Goal: Task Accomplishment & Management: Use online tool/utility

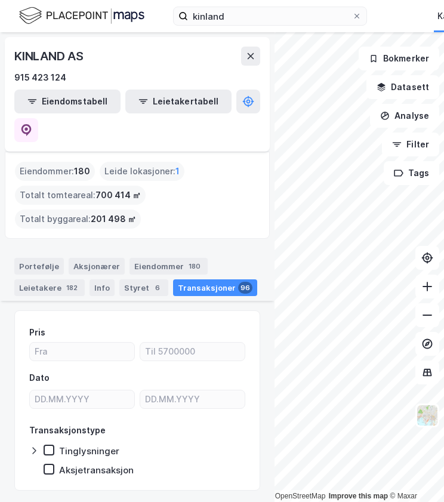
scroll to position [464, 0]
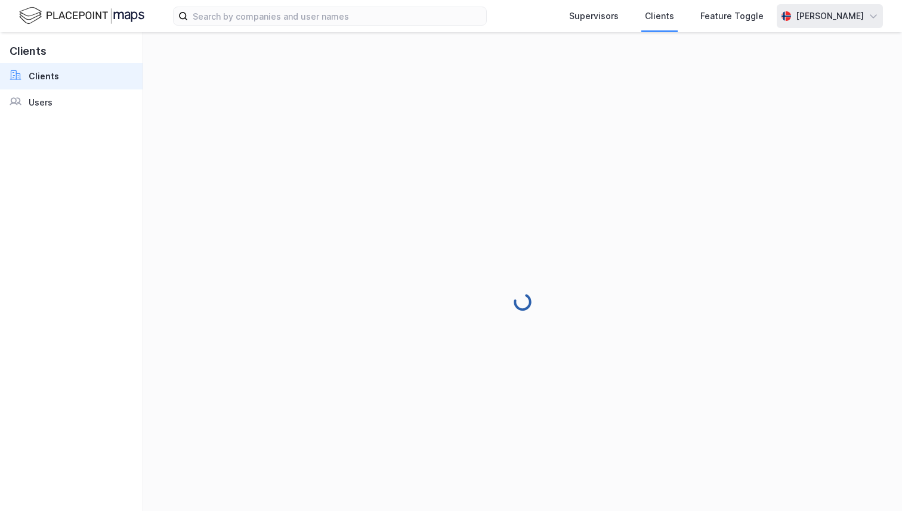
click at [838, 23] on div "[PERSON_NAME]" at bounding box center [830, 16] width 106 height 24
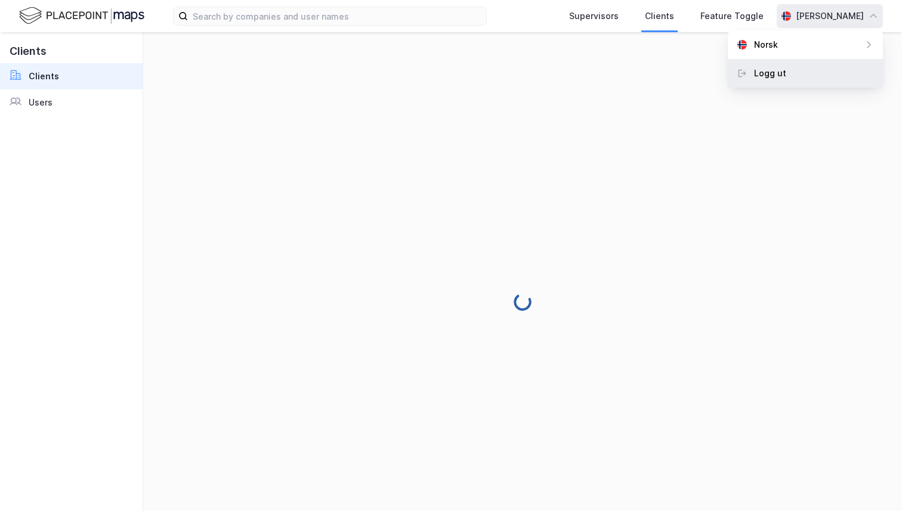
click at [813, 61] on div "Logg ut" at bounding box center [805, 73] width 155 height 29
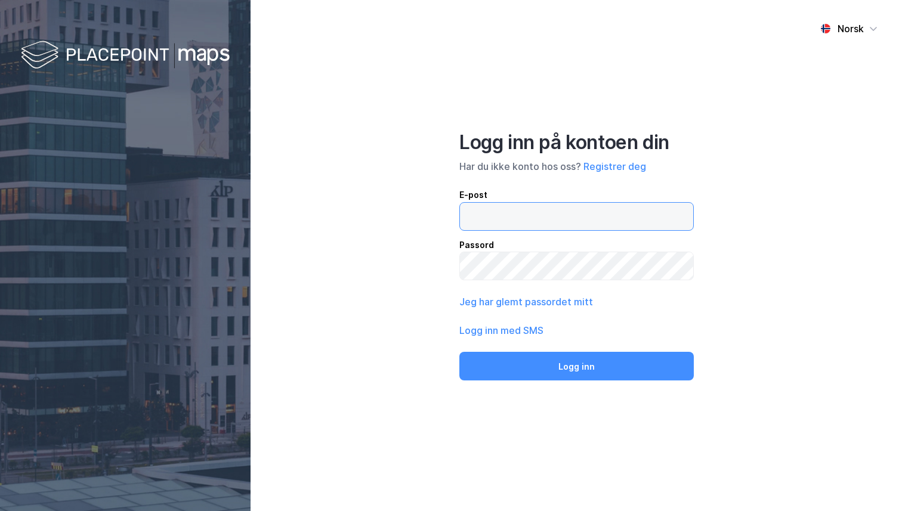
click at [509, 217] on input "email" at bounding box center [576, 216] width 233 height 27
type input "andreas+admin@newsecmaps.com"
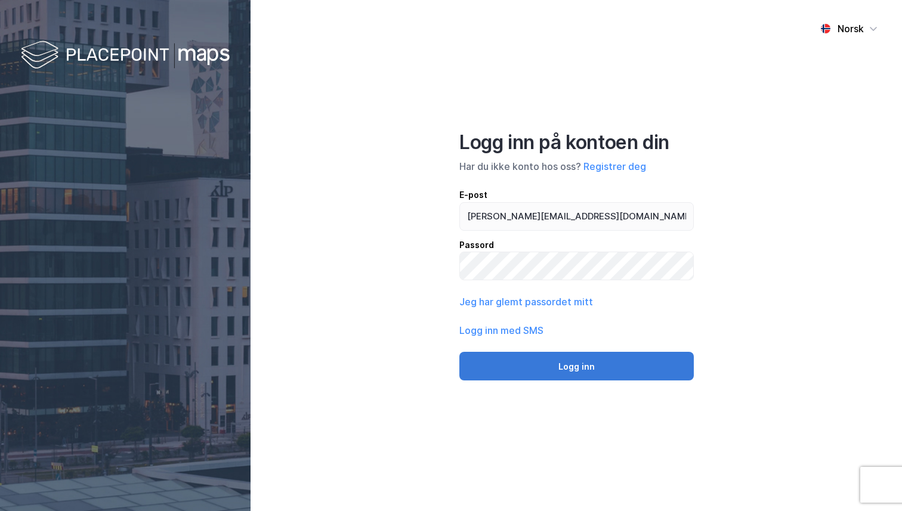
click at [557, 353] on button "Logg inn" at bounding box center [577, 366] width 235 height 29
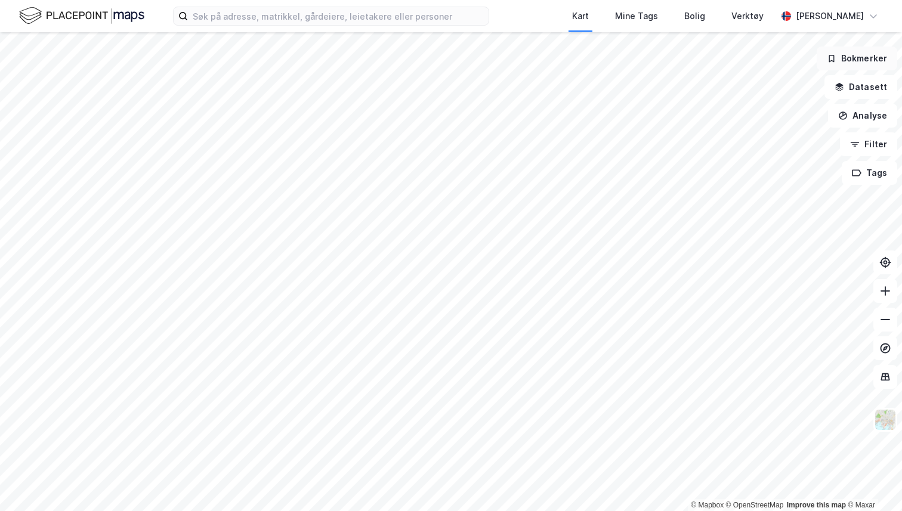
click at [875, 60] on button "Bokmerker" at bounding box center [857, 59] width 81 height 24
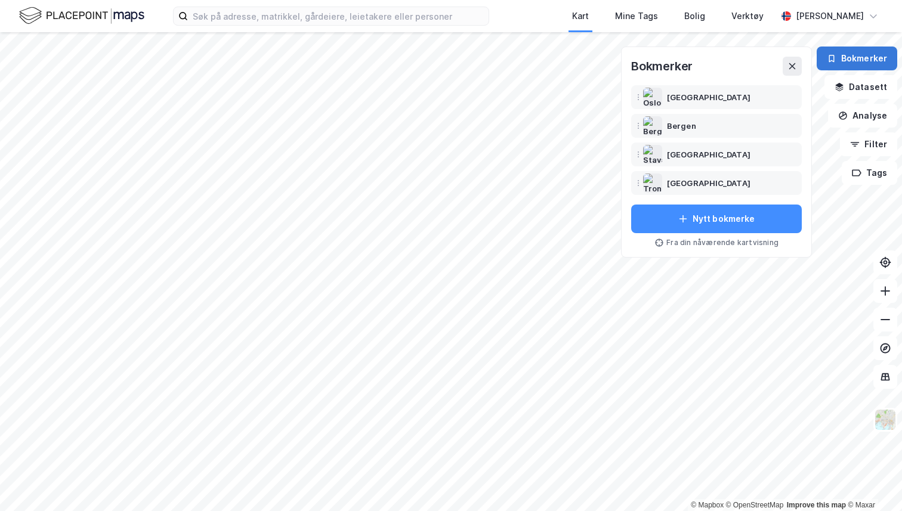
click at [875, 60] on button "Bokmerker" at bounding box center [857, 59] width 81 height 24
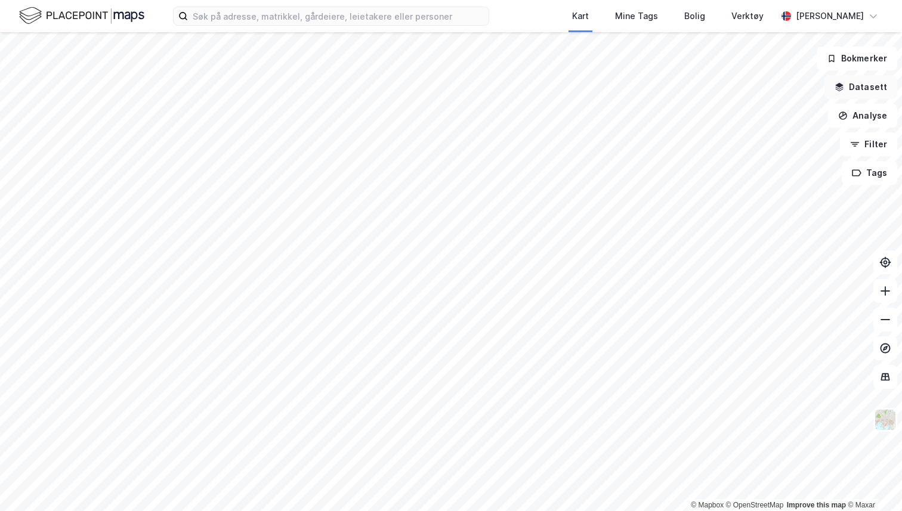
click at [862, 83] on button "Datasett" at bounding box center [861, 87] width 73 height 24
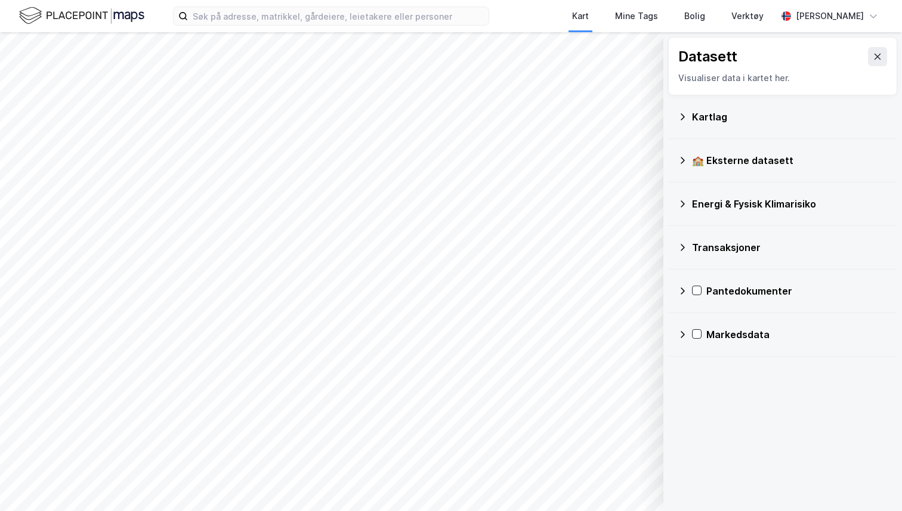
click at [727, 120] on div "Kartlag" at bounding box center [790, 117] width 196 height 14
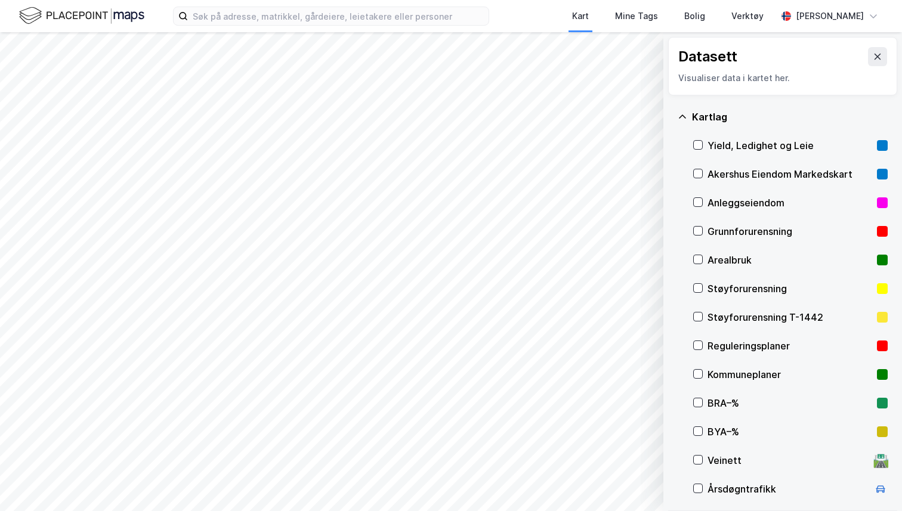
click at [727, 120] on div "Kartlag" at bounding box center [790, 117] width 196 height 14
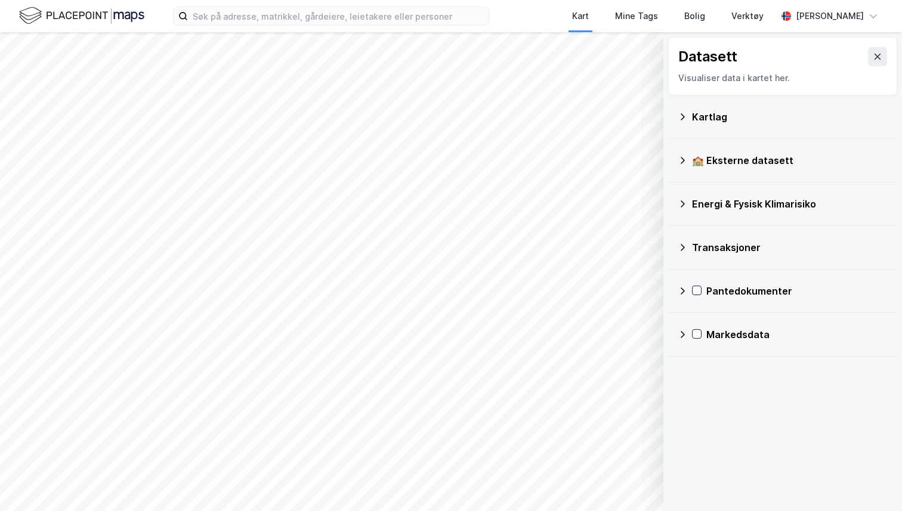
click at [728, 250] on div "Transaksjoner" at bounding box center [790, 247] width 196 height 14
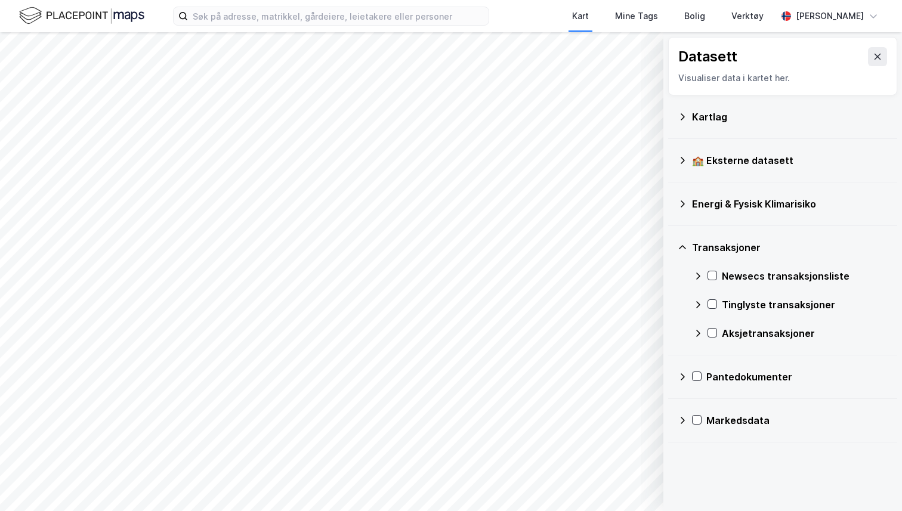
click at [694, 277] on div "Newsecs transaksjonsliste" at bounding box center [790, 276] width 195 height 29
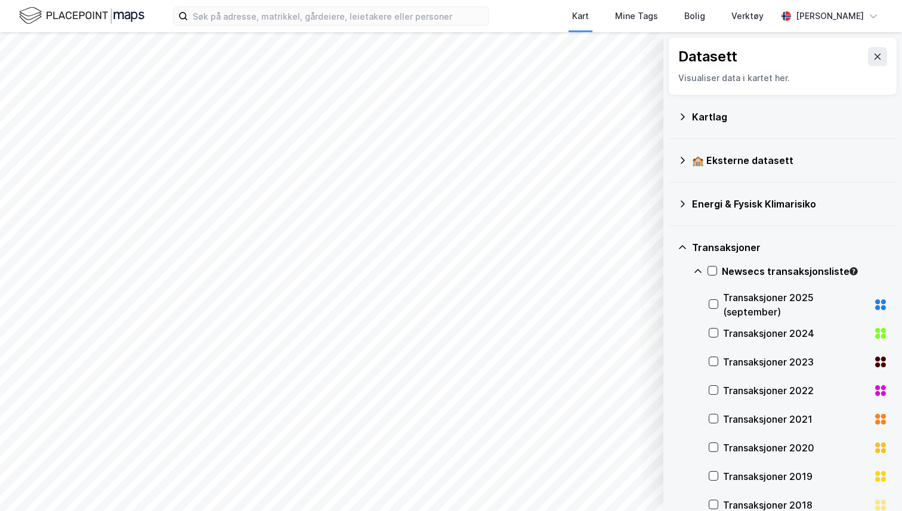
click at [735, 305] on div "Transaksjoner 2025 (september)" at bounding box center [796, 305] width 146 height 29
